Goal: Task Accomplishment & Management: Complete application form

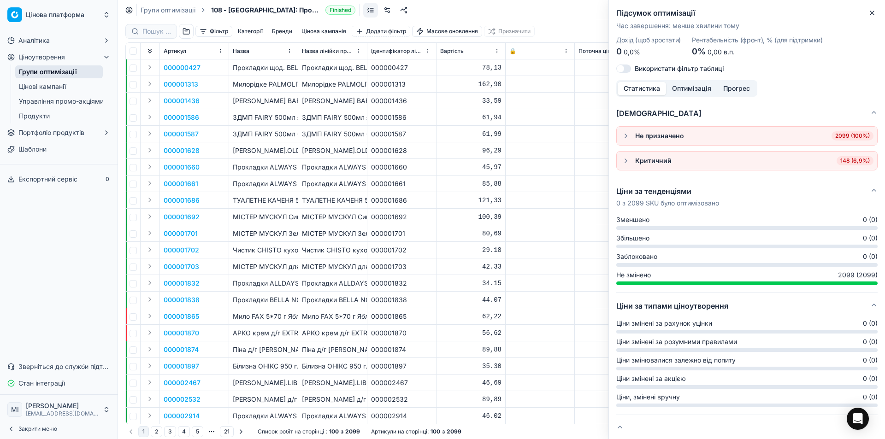
click at [188, 64] on font "000000427" at bounding box center [182, 68] width 37 height 8
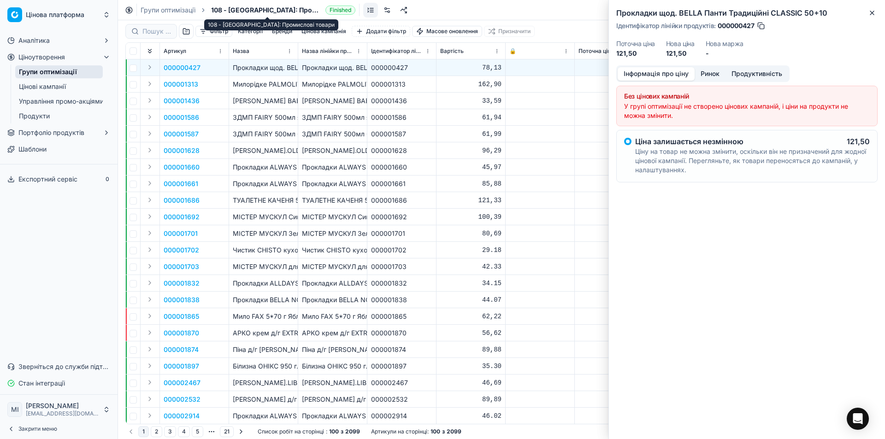
click at [267, 11] on span "108 - [GEOGRAPHIC_DATA]: Промислові товари" at bounding box center [266, 10] width 111 height 9
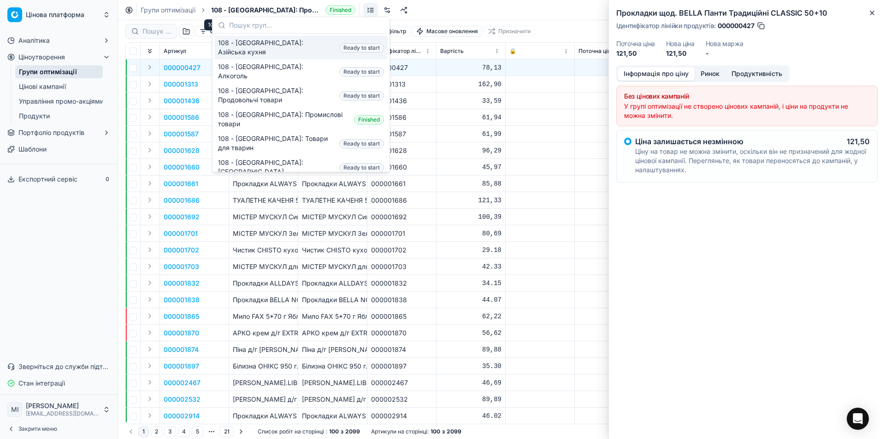
click at [267, 11] on span "108 - [GEOGRAPHIC_DATA]: Промислові товари" at bounding box center [266, 10] width 111 height 9
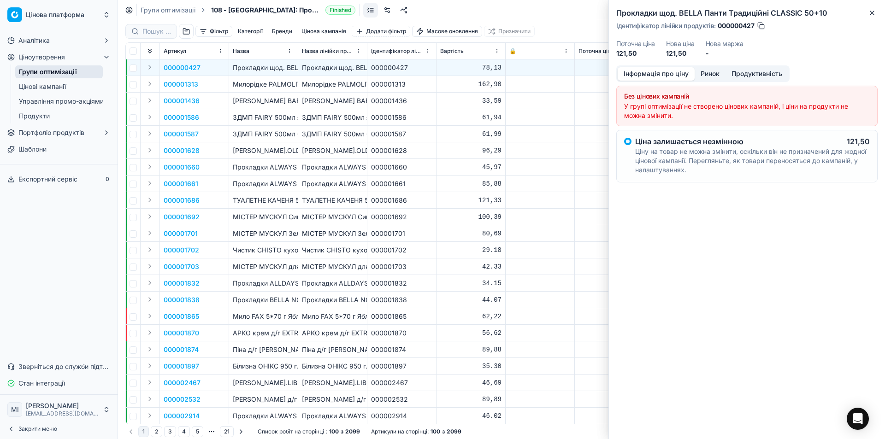
click at [184, 11] on font "Групи оптимізації" at bounding box center [168, 10] width 55 height 8
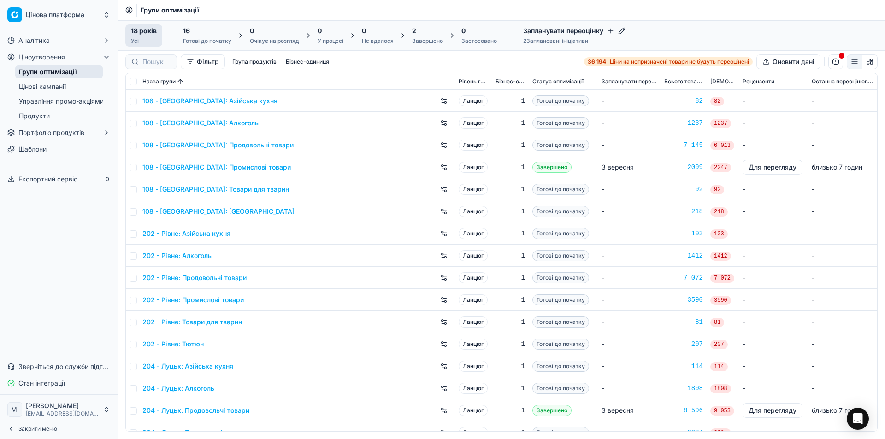
click at [177, 122] on font "108 - [GEOGRAPHIC_DATA]: Алкоголь" at bounding box center [200, 123] width 116 height 8
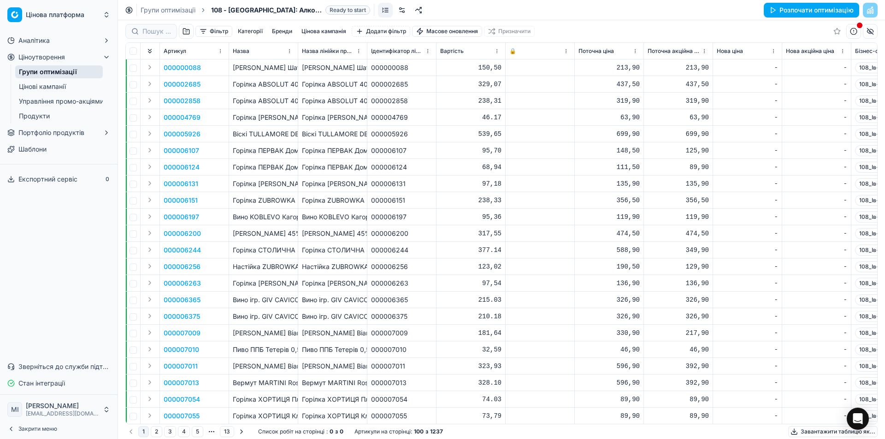
click at [176, 13] on font "Групи оптимізації" at bounding box center [168, 10] width 55 height 8
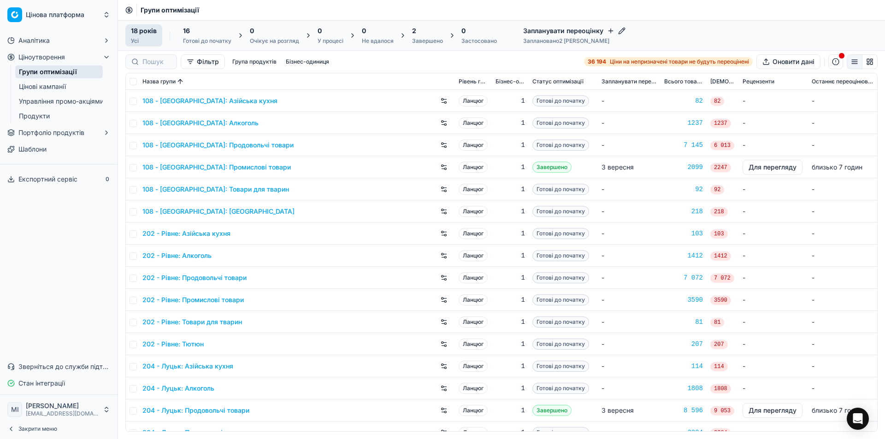
click at [202, 168] on font "108 - [GEOGRAPHIC_DATA]: Промислові товари" at bounding box center [216, 167] width 148 height 8
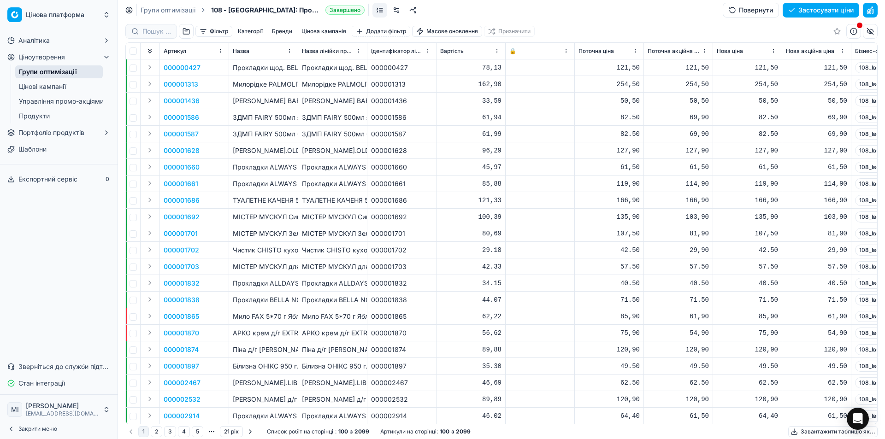
click at [195, 68] on font "000000427" at bounding box center [182, 68] width 37 height 8
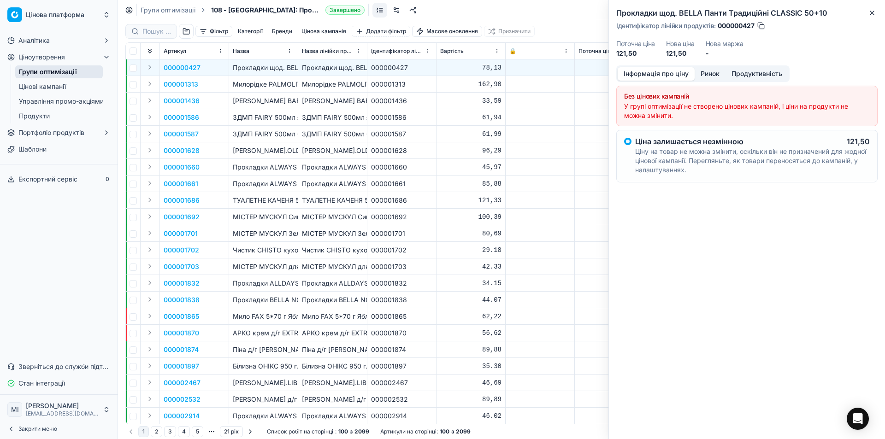
click at [195, 68] on font "000000427" at bounding box center [182, 68] width 37 height 8
click at [873, 12] on icon "button" at bounding box center [871, 12] width 7 height 7
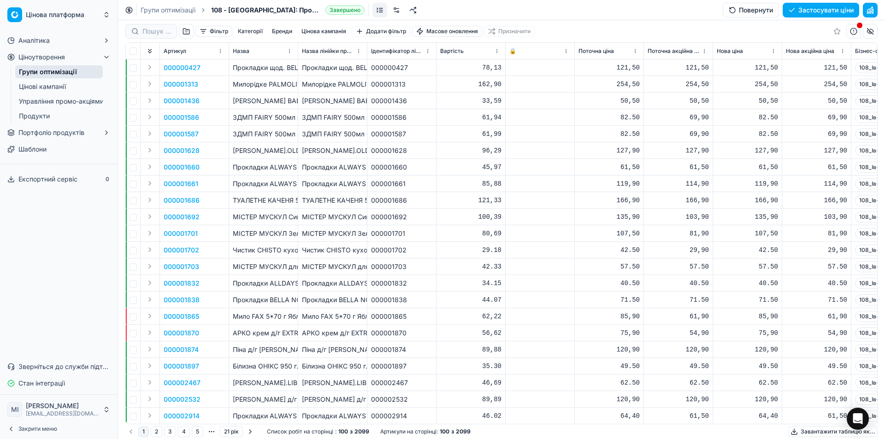
click at [180, 9] on font "Групи оптимізації" at bounding box center [168, 10] width 55 height 8
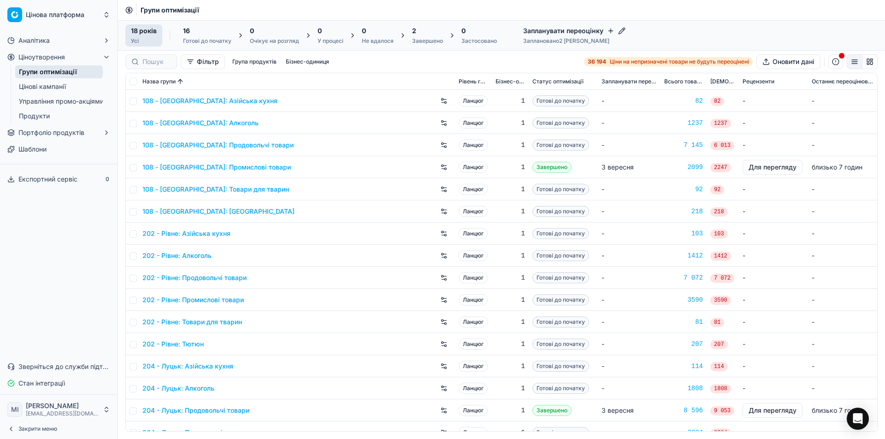
scroll to position [57, 0]
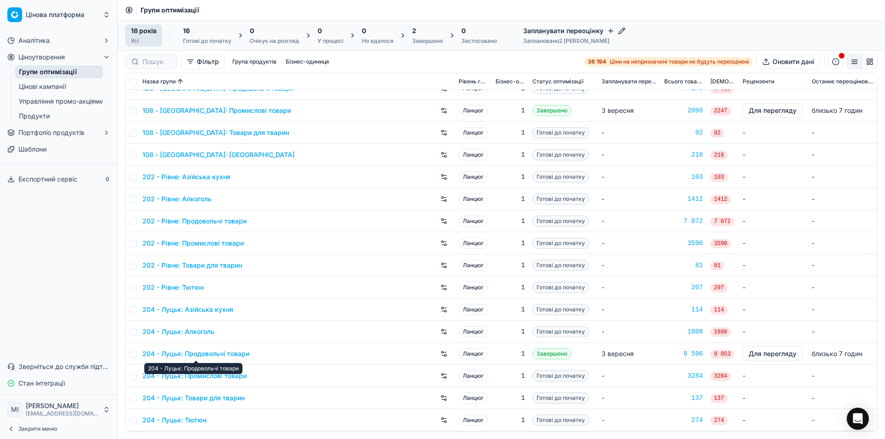
click at [173, 355] on font "204 - Луцьк: Продовольчі товари" at bounding box center [195, 354] width 107 height 8
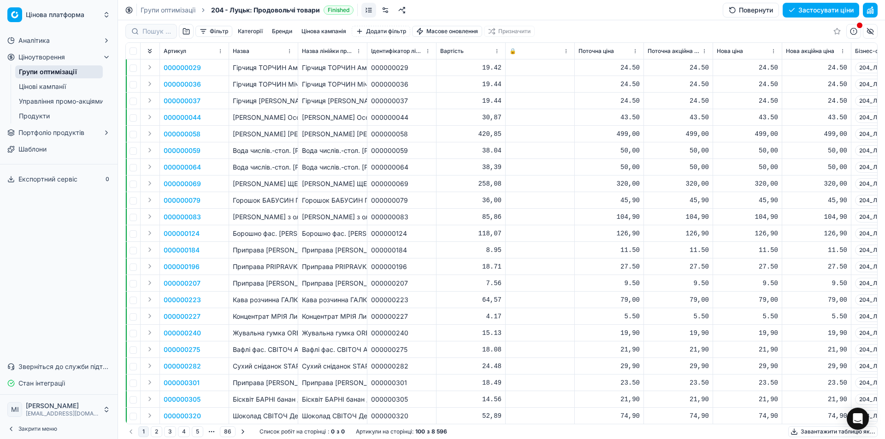
click at [179, 67] on font "000000029" at bounding box center [182, 68] width 37 height 8
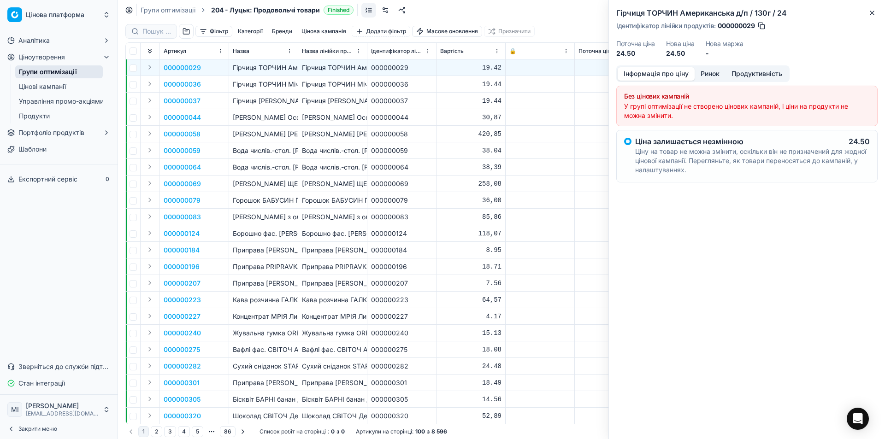
click at [669, 153] on font "Ціну на товар не можна змінити, оскільки він не призначений для жодної цінової …" at bounding box center [750, 160] width 231 height 26
click at [575, 156] on td "50,00" at bounding box center [608, 150] width 69 height 17
click at [363, 10] on div "Групи оптимізації 204 - Луцьк: Продовольчі товари Finished Повернути Застосуват…" at bounding box center [501, 10] width 767 height 20
click at [366, 9] on link at bounding box center [368, 10] width 15 height 15
click at [366, 11] on link at bounding box center [368, 10] width 15 height 15
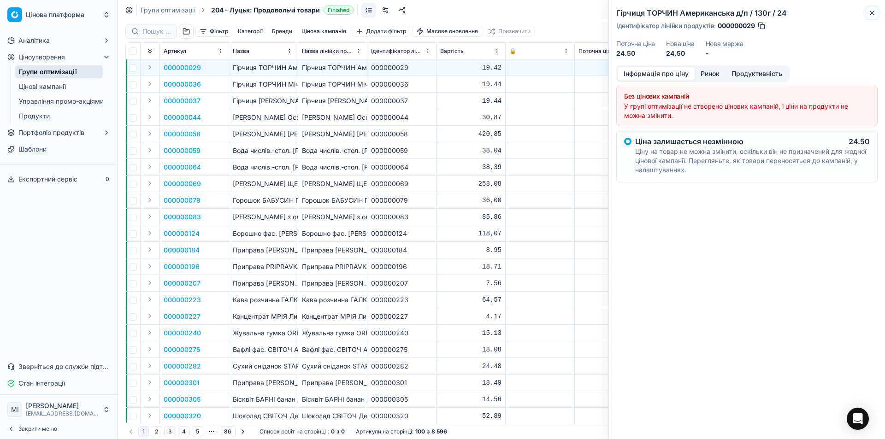
click at [871, 13] on icon "button" at bounding box center [871, 12] width 7 height 7
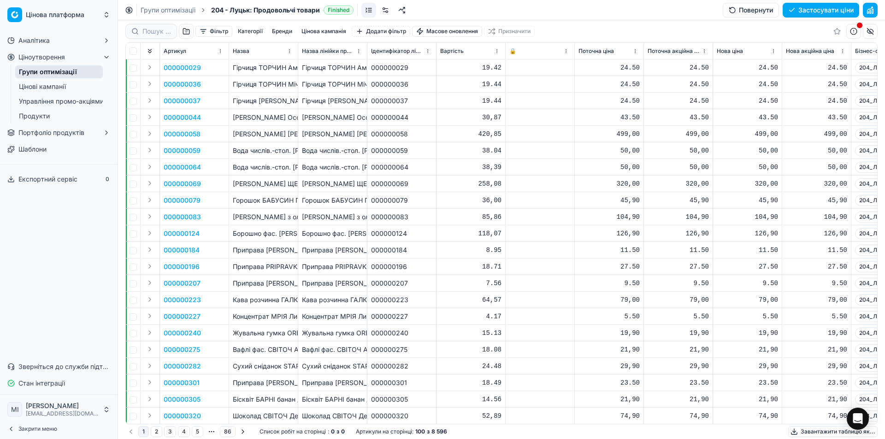
click at [369, 8] on link at bounding box center [368, 10] width 15 height 15
click at [382, 9] on link at bounding box center [385, 10] width 15 height 15
click at [70, 88] on link "Цінові кампанії" at bounding box center [59, 86] width 88 height 13
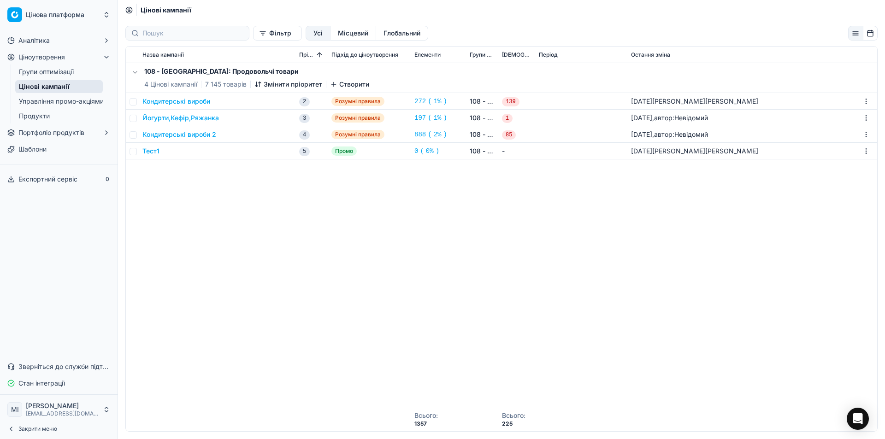
click at [188, 106] on font "Кондитерські вироби" at bounding box center [176, 101] width 68 height 9
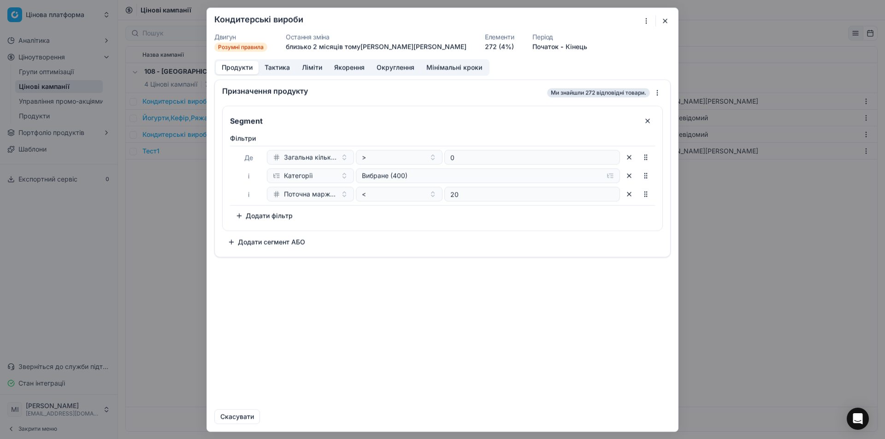
click at [267, 69] on font "Тактика" at bounding box center [276, 67] width 25 height 8
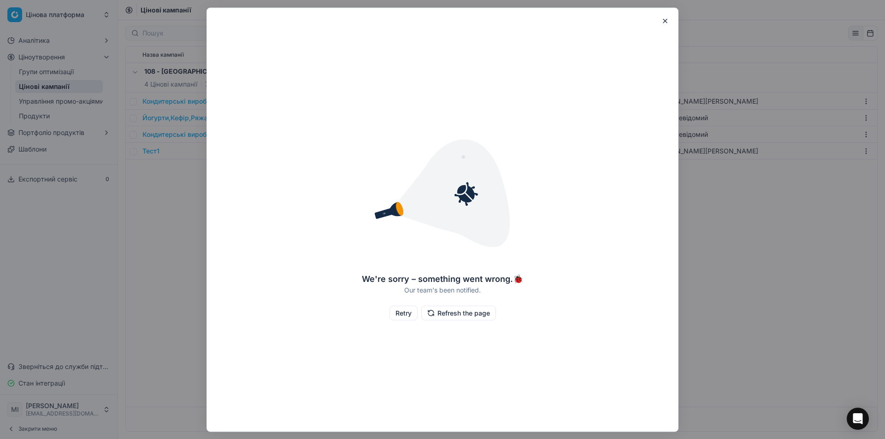
click at [665, 18] on button "button" at bounding box center [664, 20] width 11 height 11
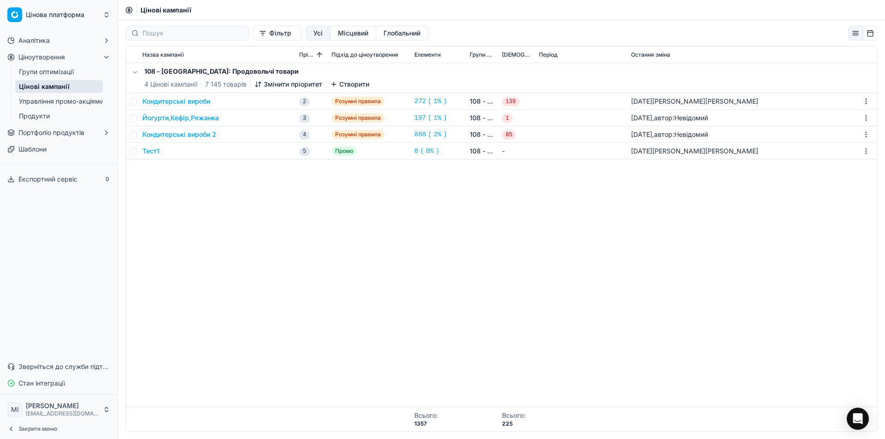
click at [213, 117] on font "Йогурти,Кефір,Ряжанка" at bounding box center [180, 118] width 76 height 8
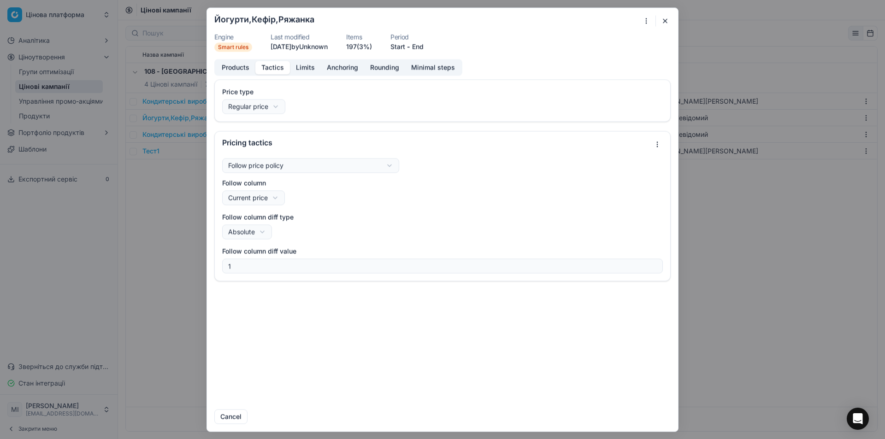
click at [283, 64] on button "Tactics" at bounding box center [272, 67] width 35 height 13
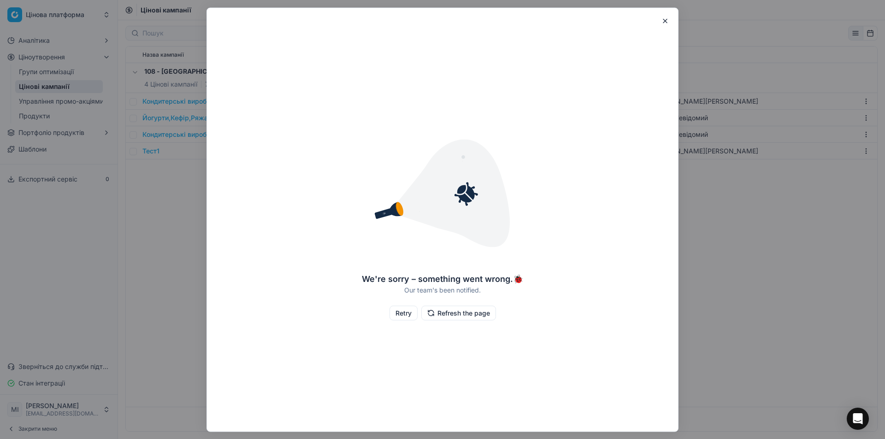
click at [457, 312] on button "Refresh the page" at bounding box center [458, 312] width 75 height 15
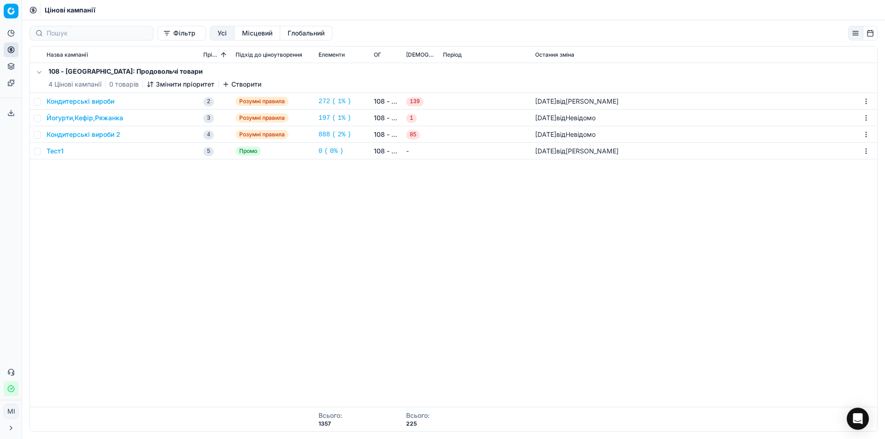
click at [233, 84] on font "Створити" at bounding box center [246, 84] width 30 height 8
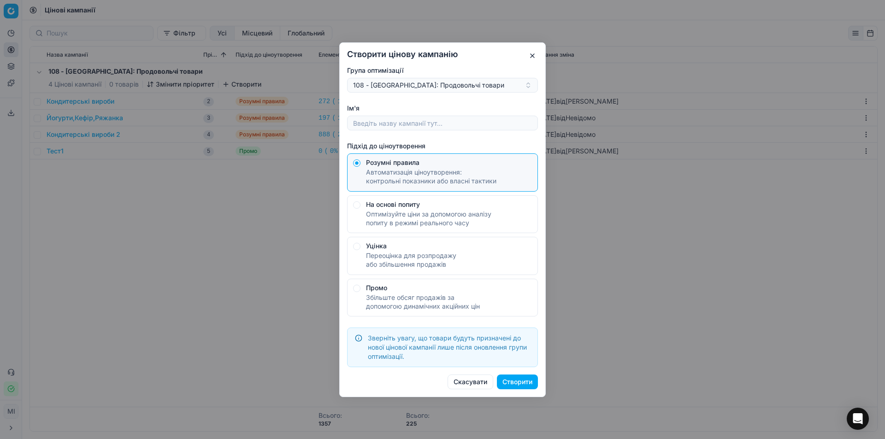
click at [528, 85] on button "108 - [GEOGRAPHIC_DATA]: Продовольчі товари" at bounding box center [442, 85] width 191 height 15
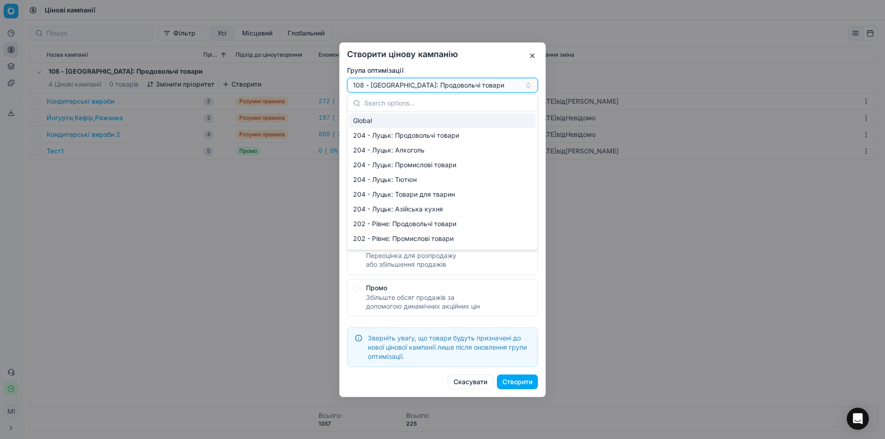
click at [499, 88] on div "108 - [GEOGRAPHIC_DATA]: Продовольчі товари" at bounding box center [437, 85] width 168 height 9
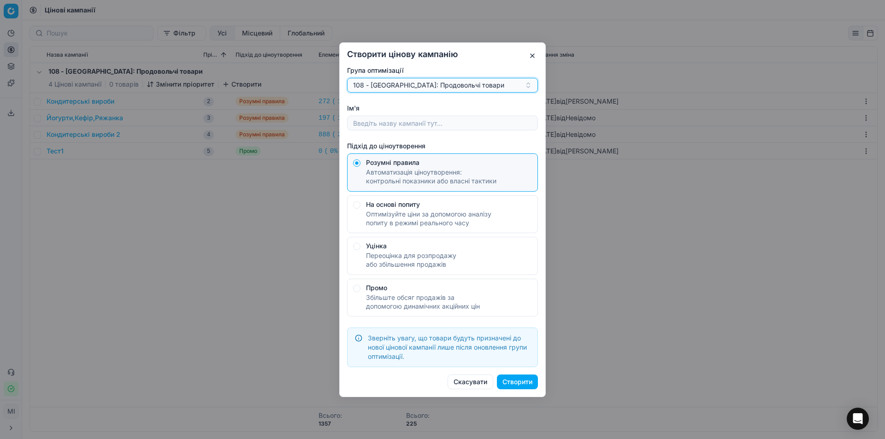
click at [499, 88] on div "108 - [GEOGRAPHIC_DATA]: Продовольчі товари" at bounding box center [437, 85] width 168 height 9
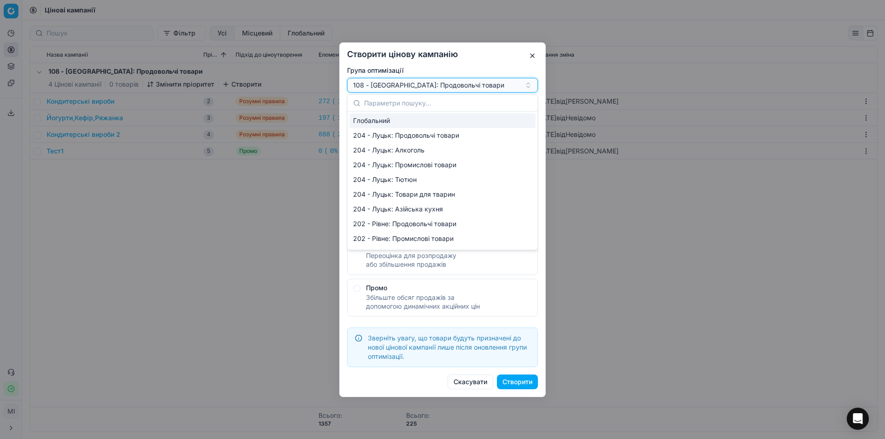
click at [499, 87] on div "108 - [GEOGRAPHIC_DATA]: Продовольчі товари" at bounding box center [437, 85] width 168 height 9
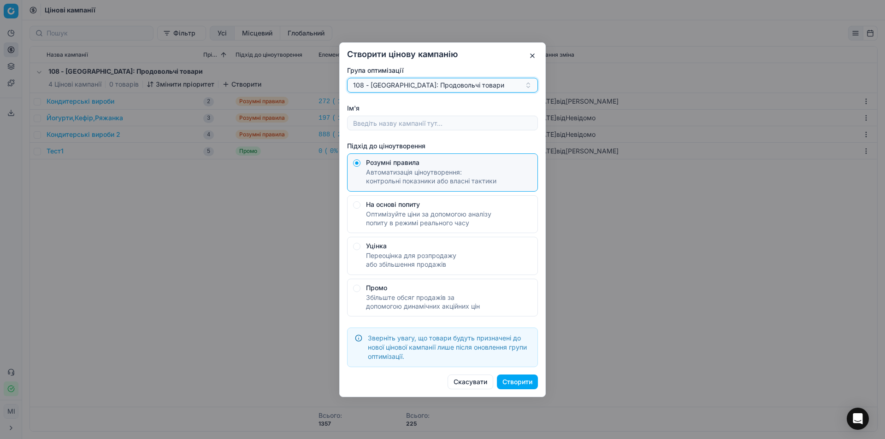
click at [528, 86] on button "108 - [GEOGRAPHIC_DATA]: Продовольчі товари" at bounding box center [442, 85] width 191 height 15
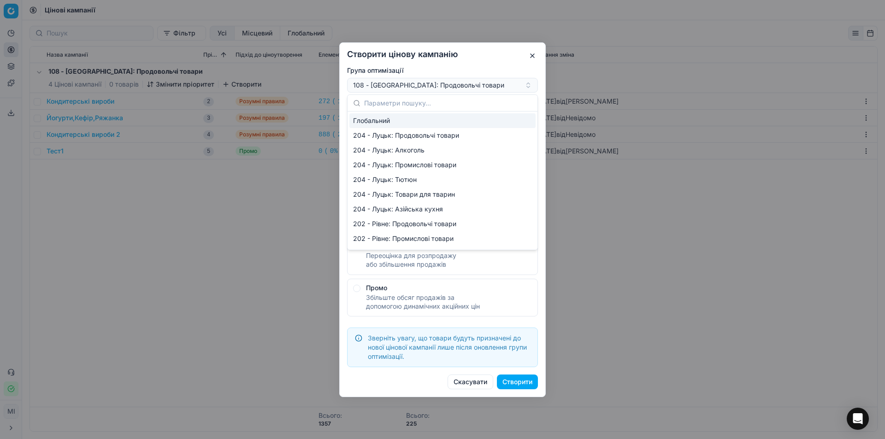
click at [538, 105] on div "Створити цінову кампанію Група оптимізації 108 - Івано-Франківськ: Продовольчі …" at bounding box center [442, 219] width 206 height 355
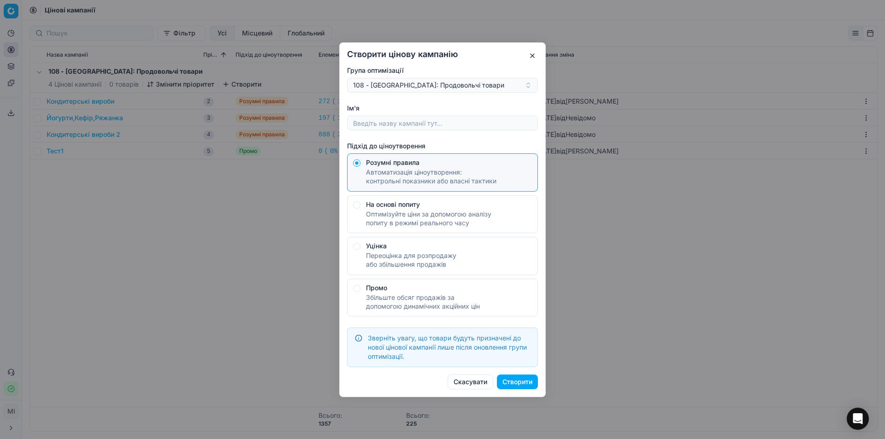
click at [426, 212] on font "Оптимізуйте ціни за допомогою аналізу попиту в режимі реального часу" at bounding box center [428, 218] width 125 height 17
click at [360, 167] on button "На основі попиту Оптимізуйте ціни за допомогою аналізу попиту в режимі реальног…" at bounding box center [356, 162] width 7 height 7
radio input "false"
radio input "true"
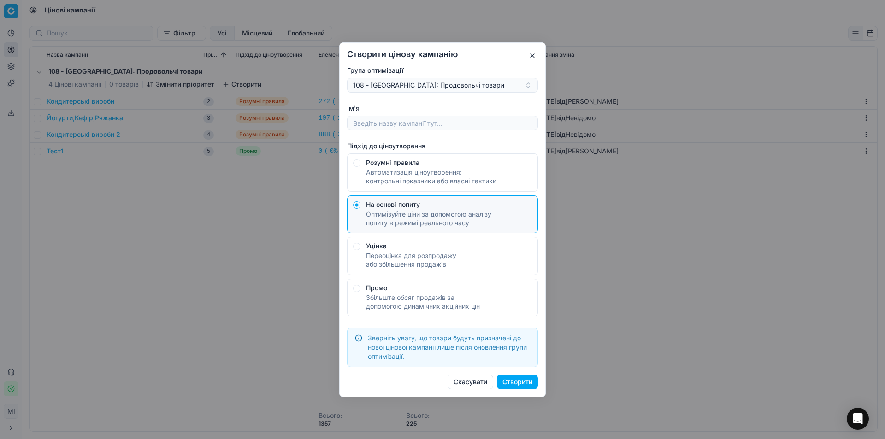
click at [534, 54] on button "button" at bounding box center [532, 55] width 11 height 11
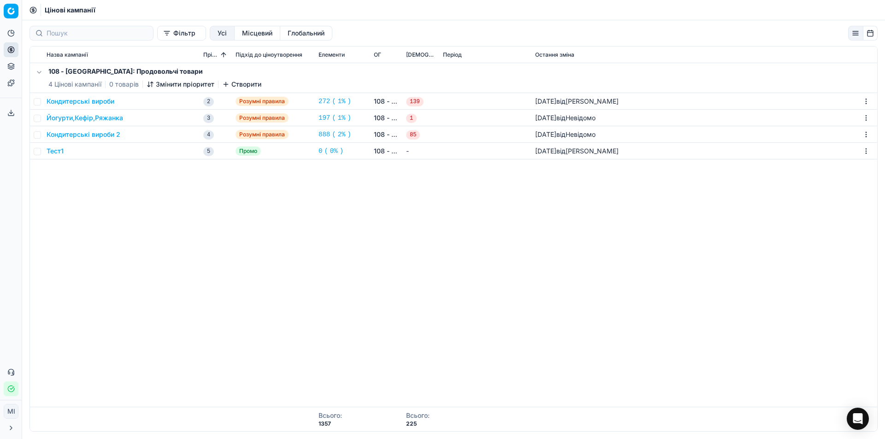
click at [138, 130] on div "Кондитерські вироби 2" at bounding box center [121, 134] width 149 height 9
click at [116, 133] on font "Кондитерські вироби 2" at bounding box center [84, 134] width 74 height 8
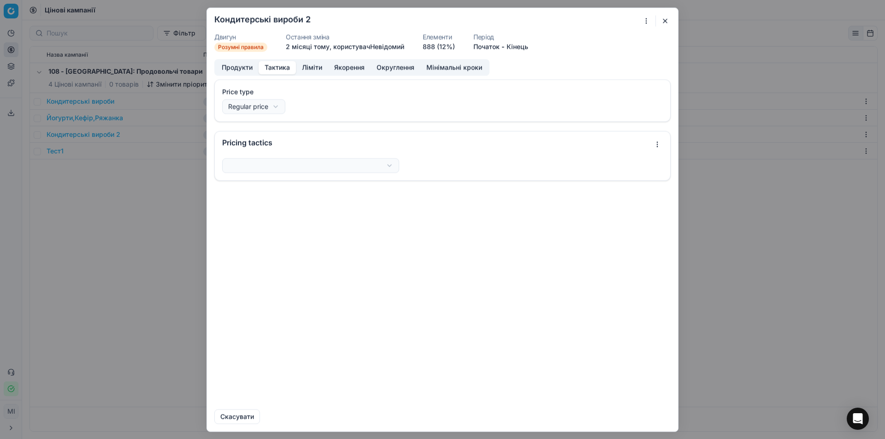
click at [284, 72] on button "Тактика" at bounding box center [276, 67] width 37 height 13
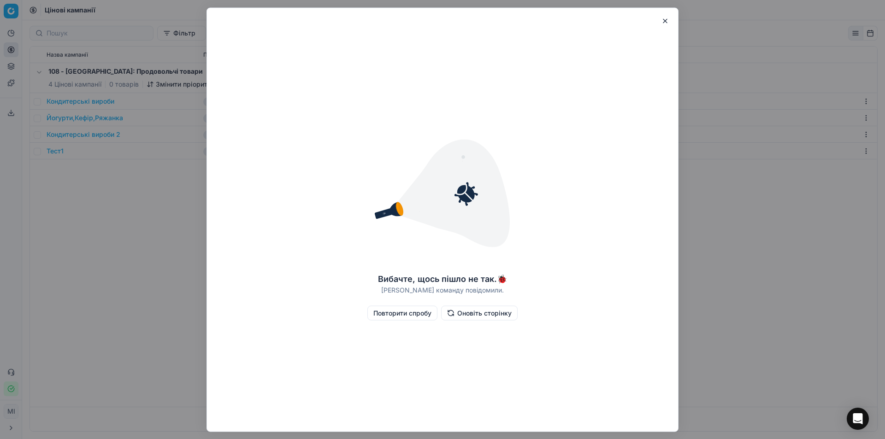
click at [666, 19] on button "button" at bounding box center [664, 20] width 11 height 11
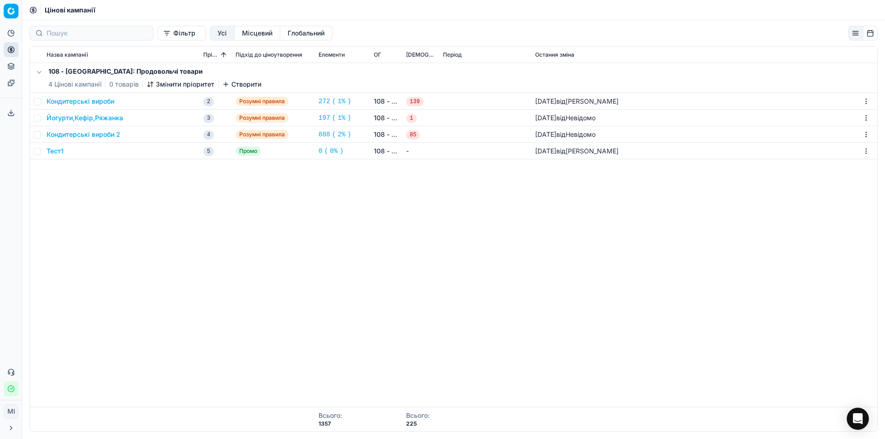
click at [101, 136] on font "Кондитерські вироби 2" at bounding box center [84, 134] width 74 height 8
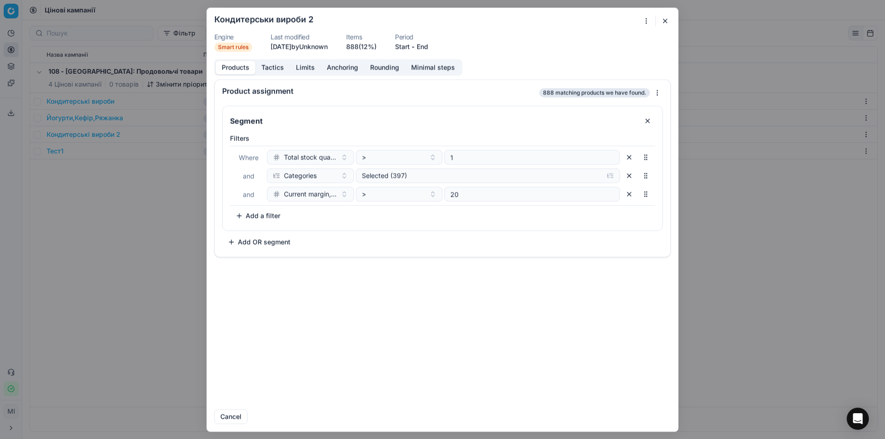
click at [347, 67] on button "Anchoring" at bounding box center [342, 67] width 43 height 13
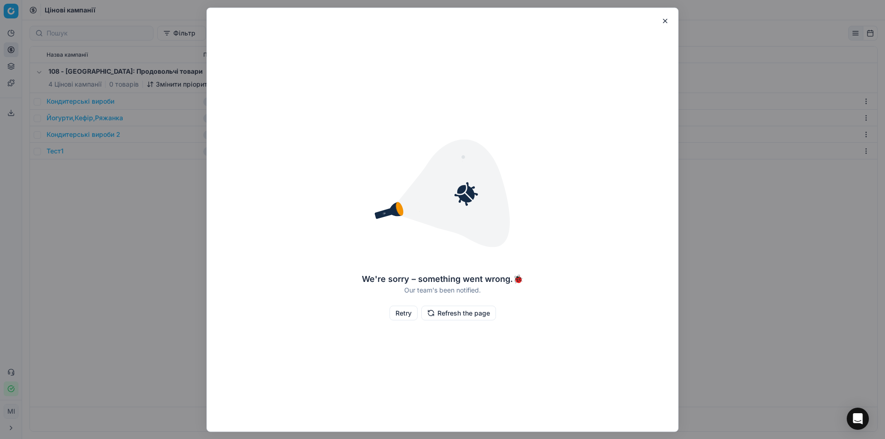
click at [666, 19] on button "button" at bounding box center [664, 20] width 11 height 11
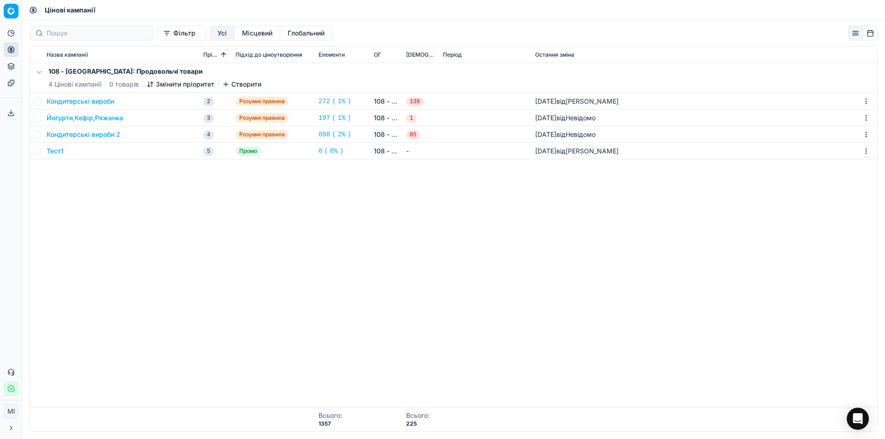
click at [110, 130] on font "Кондитерські вироби 2" at bounding box center [84, 134] width 74 height 8
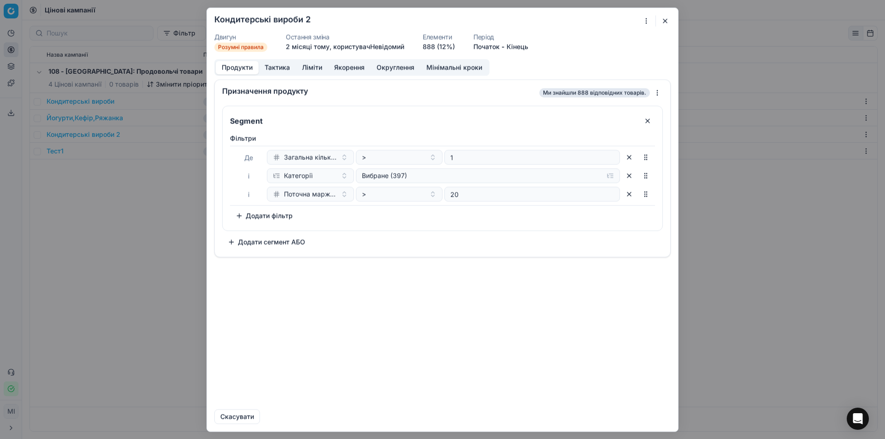
click at [472, 67] on font "Мінімальні кроки" at bounding box center [454, 67] width 56 height 8
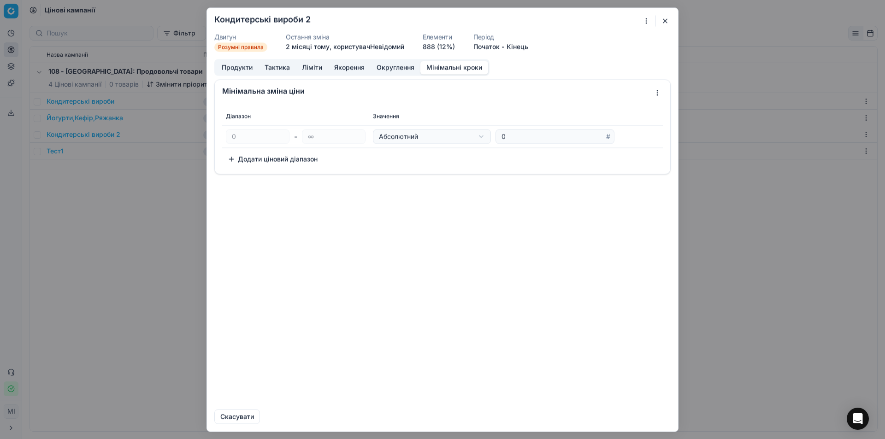
click at [668, 20] on button "button" at bounding box center [664, 20] width 11 height 11
